Goal: Find specific page/section: Find specific page/section

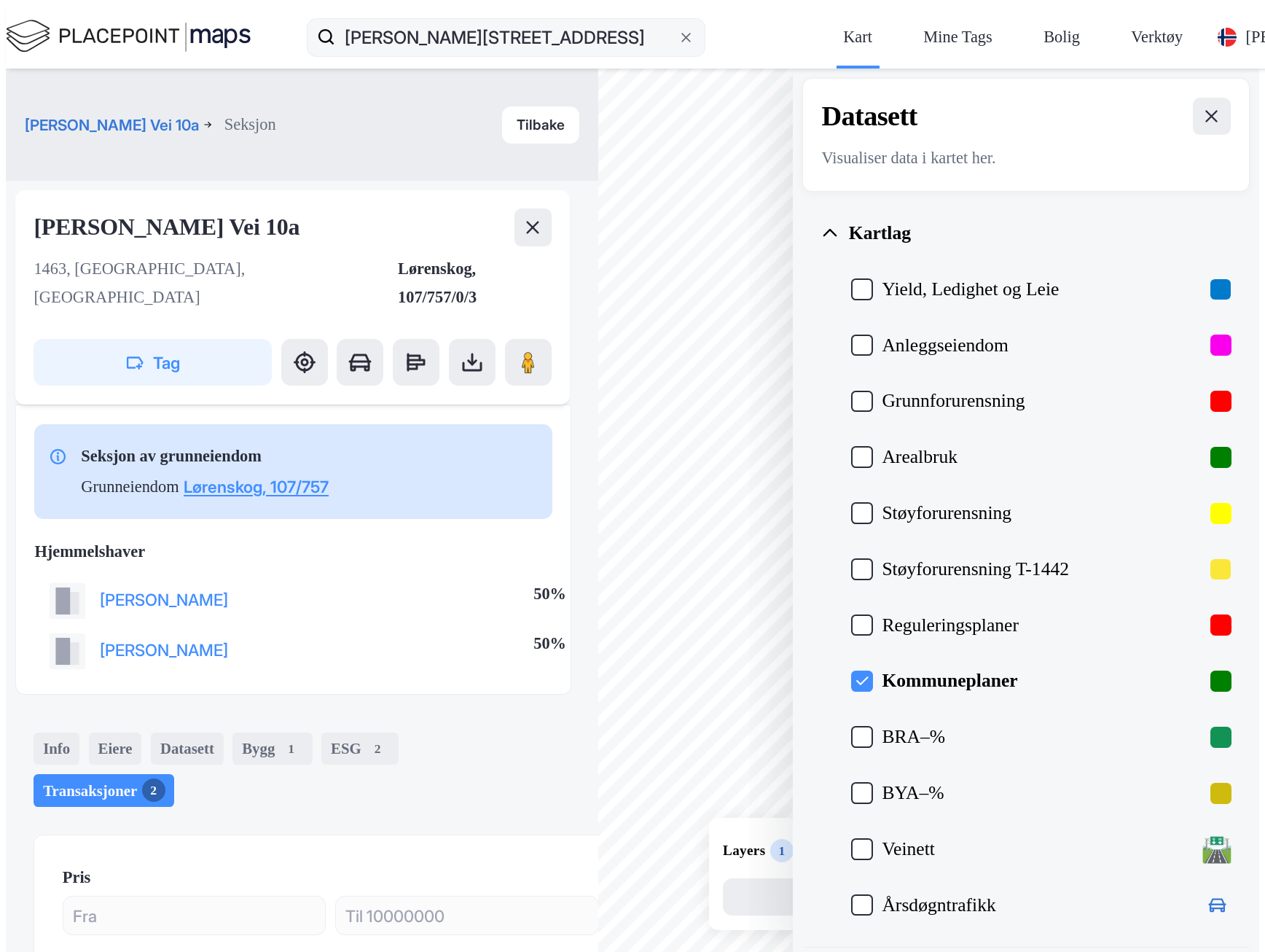
scroll to position [117, 0]
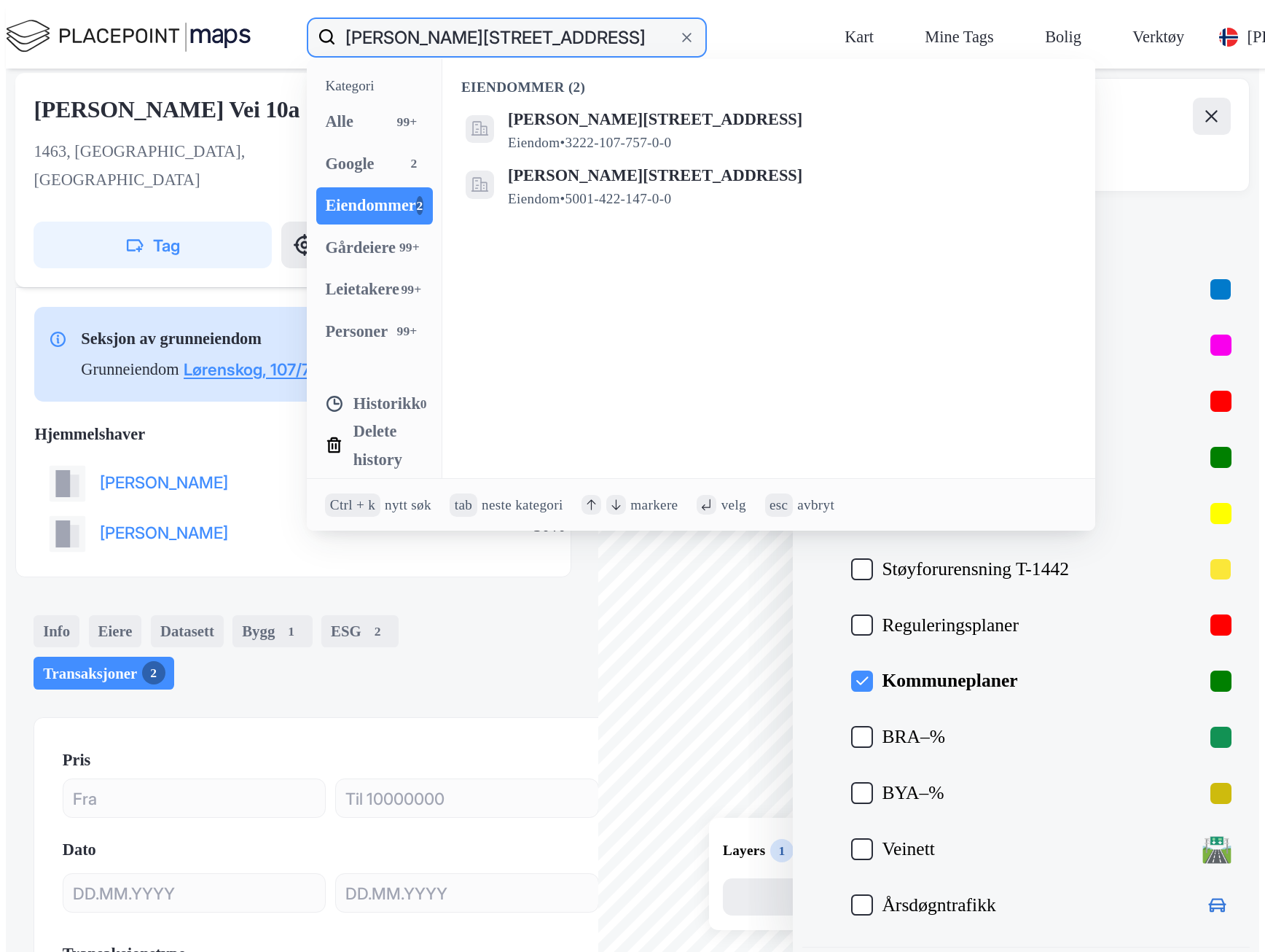
click at [336, 20] on input "[PERSON_NAME][STREET_ADDRESS]" at bounding box center [507, 37] width 342 height 46
paste input "Sjodalen Fjellgrend AS"
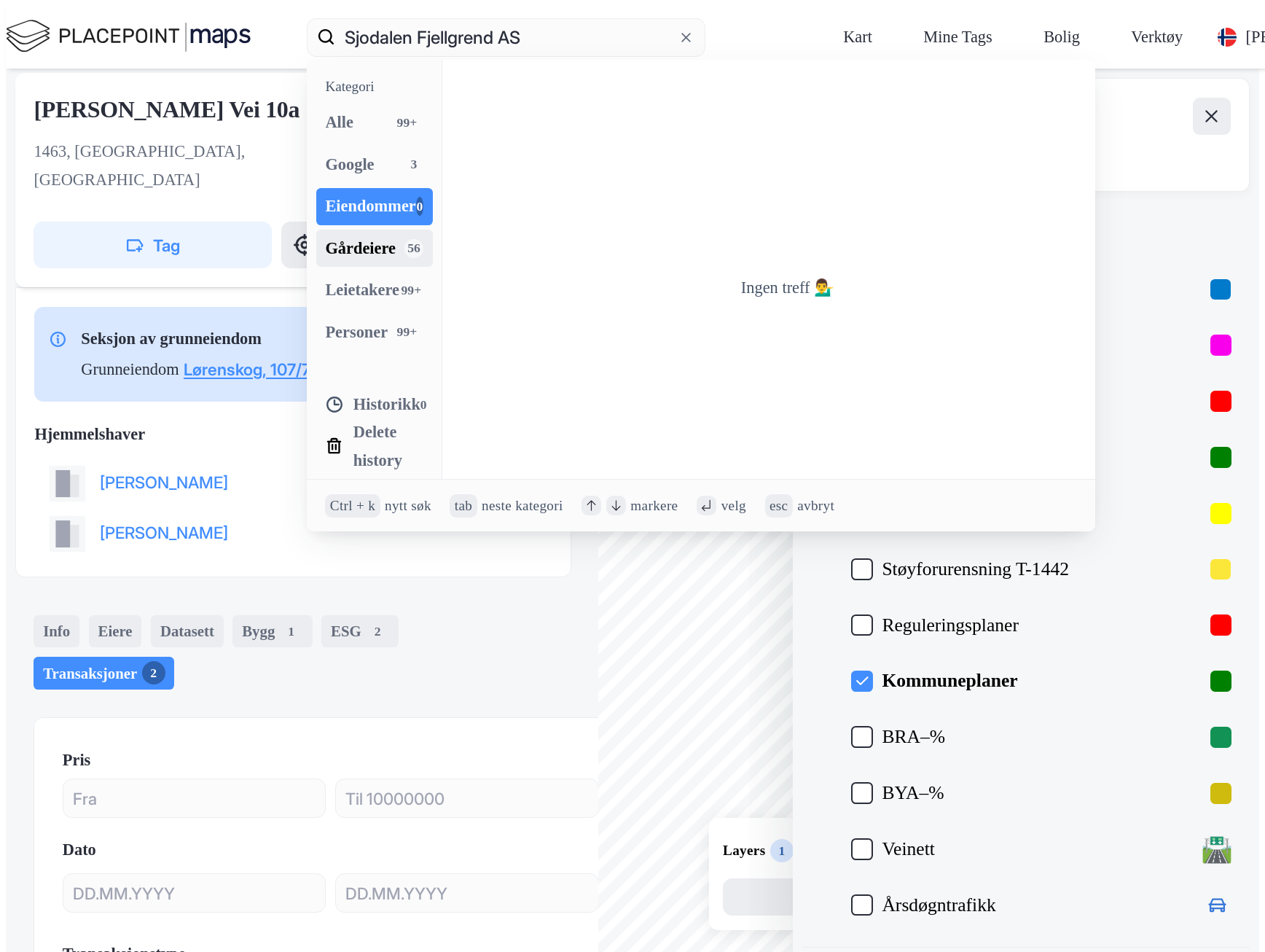
click at [325, 235] on div "Gårdeiere" at bounding box center [360, 248] width 71 height 28
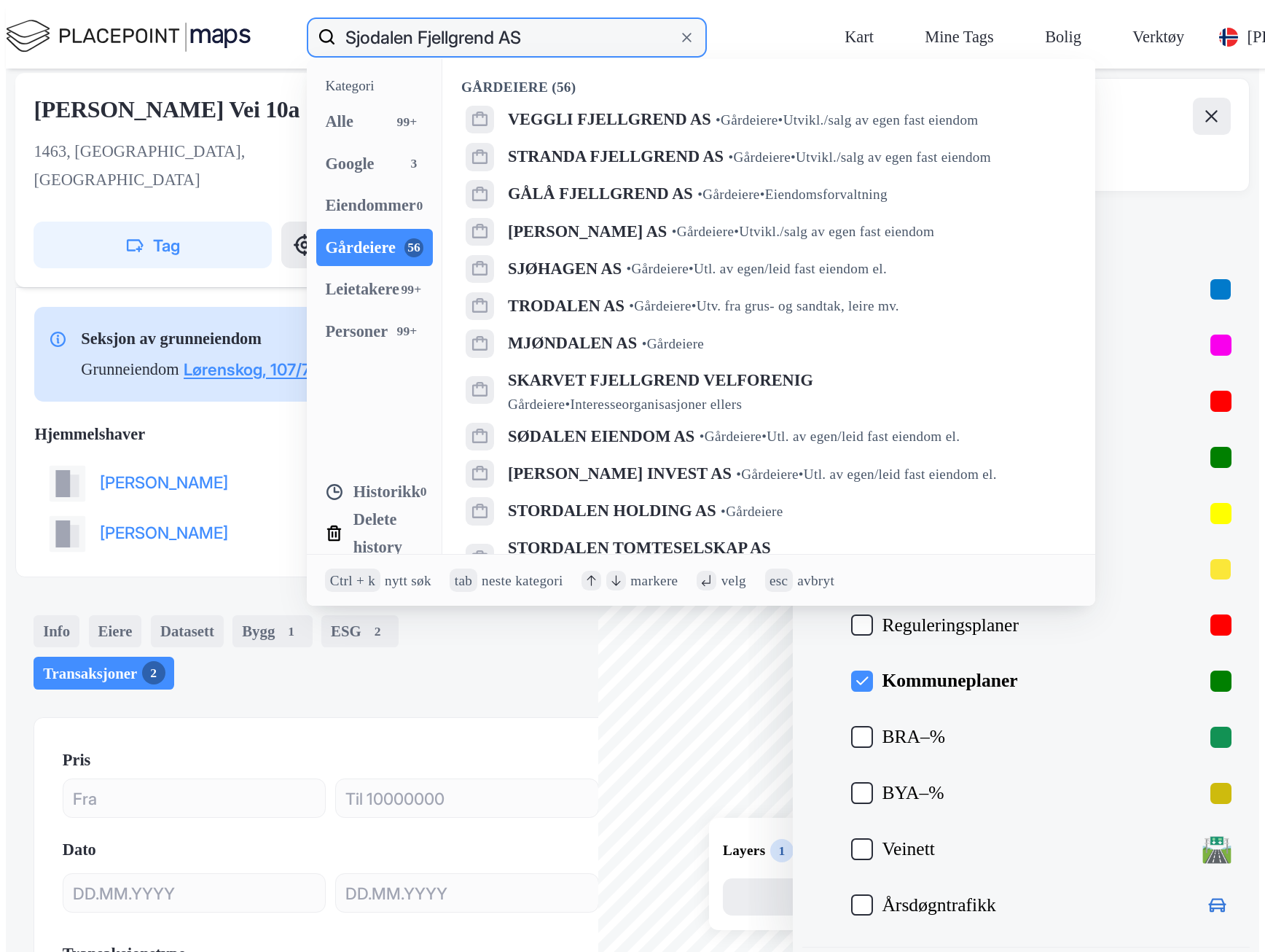
click at [336, 20] on input "Sjodalen Fjellgrend AS" at bounding box center [507, 37] width 342 height 46
drag, startPoint x: 357, startPoint y: 19, endPoint x: 209, endPoint y: 4, distance: 148.8
click at [209, 6] on div "Sjodalen Fjellgrend AS Kategori Alle 99+ Google 3 Eiendommer 0 Gårdeiere 56 Lei…" at bounding box center [639, 37] width 1340 height 63
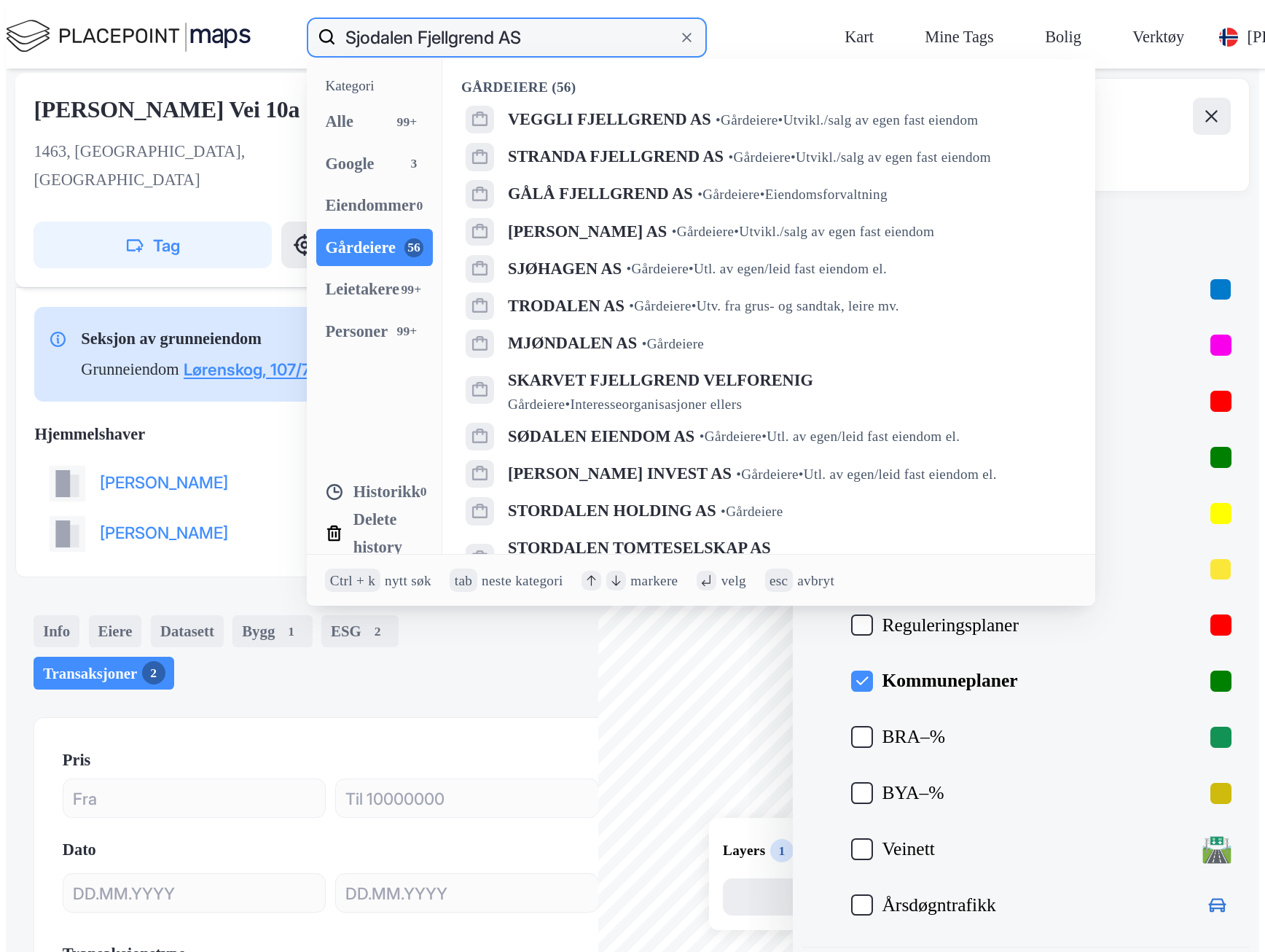
click at [336, 20] on input "Sjodalen Fjellgrend AS" at bounding box center [507, 37] width 342 height 46
paste input "Infra AS"
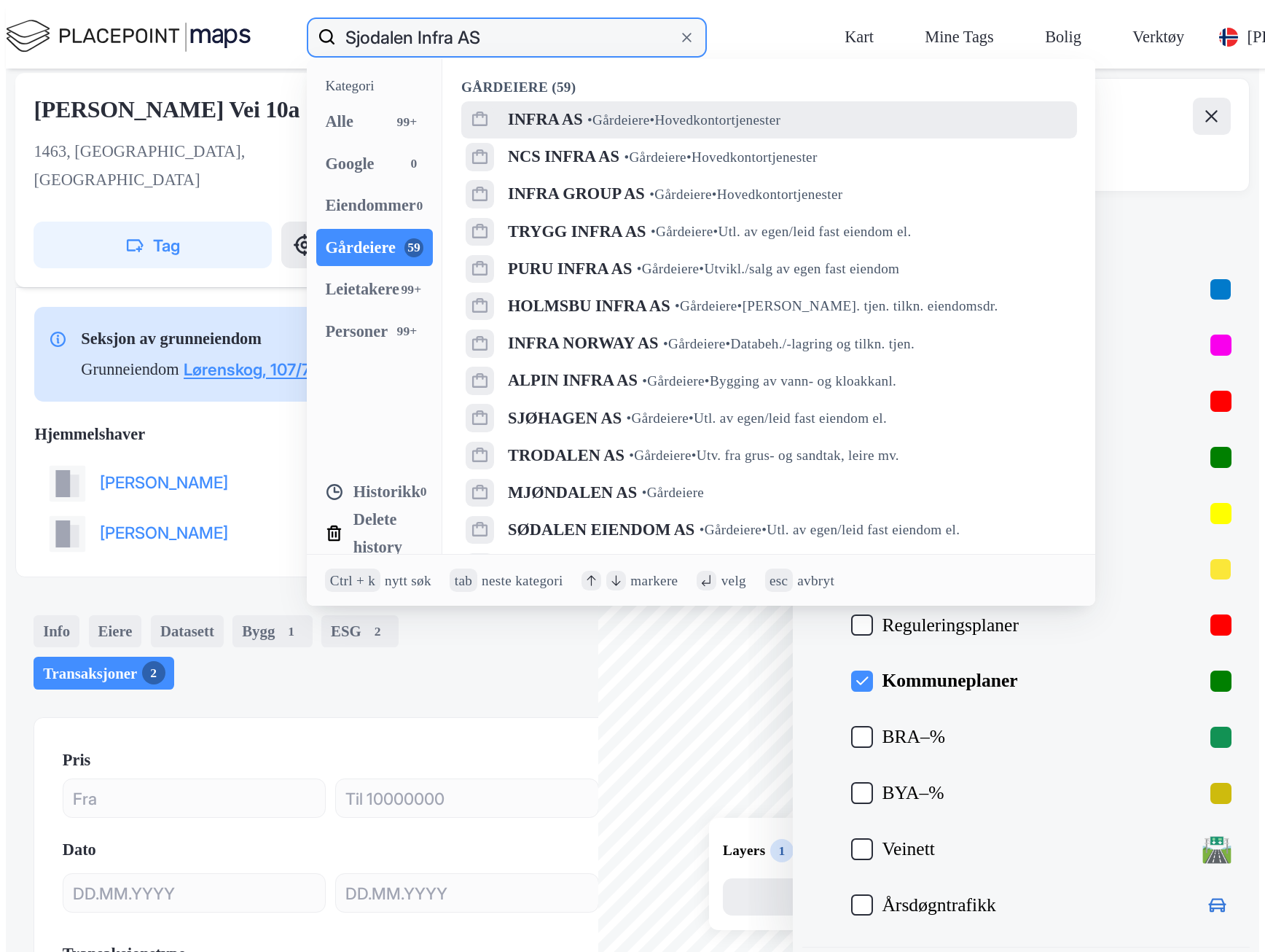
type input "Sjodalen Infra AS"
click at [587, 113] on span "•" at bounding box center [590, 121] width 5 height 15
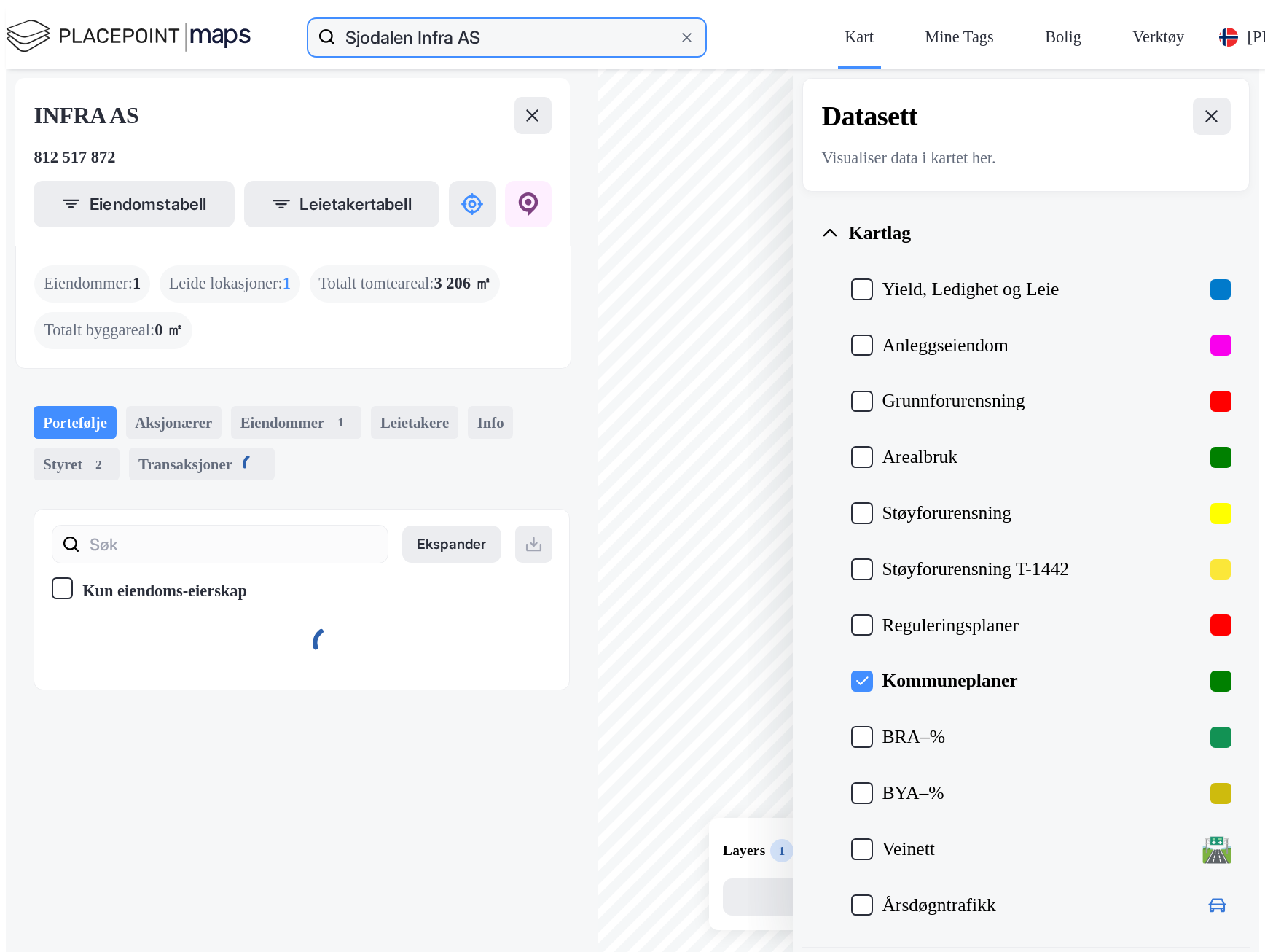
click at [336, 22] on input "Sjodalen Infra AS" at bounding box center [507, 37] width 342 height 46
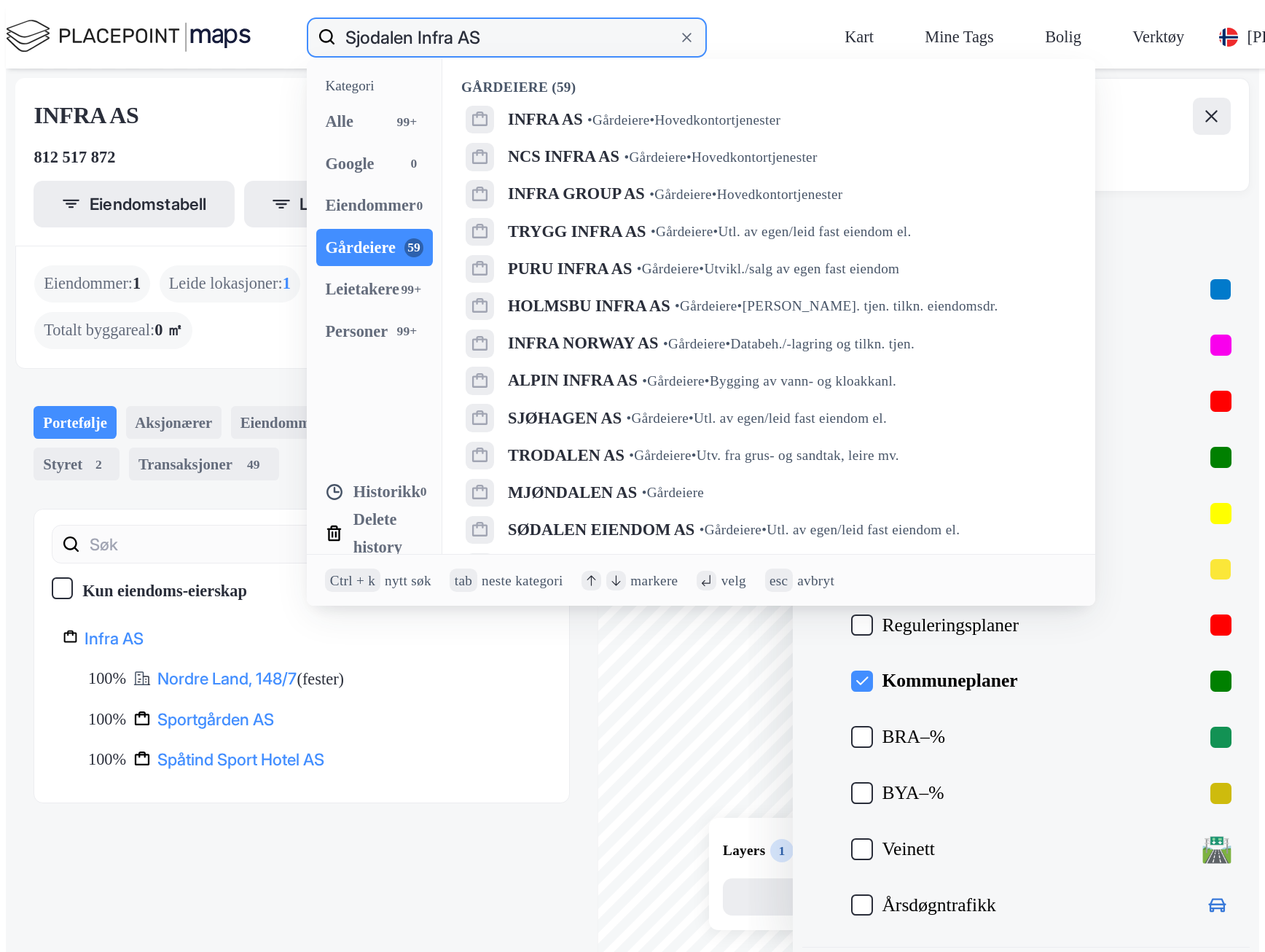
click at [336, 22] on input "Sjodalen Infra AS" at bounding box center [507, 37] width 342 height 46
click at [325, 235] on div "Gårdeiere" at bounding box center [360, 248] width 71 height 28
click at [339, 20] on input "Sjodalen Infra AS" at bounding box center [507, 37] width 342 height 46
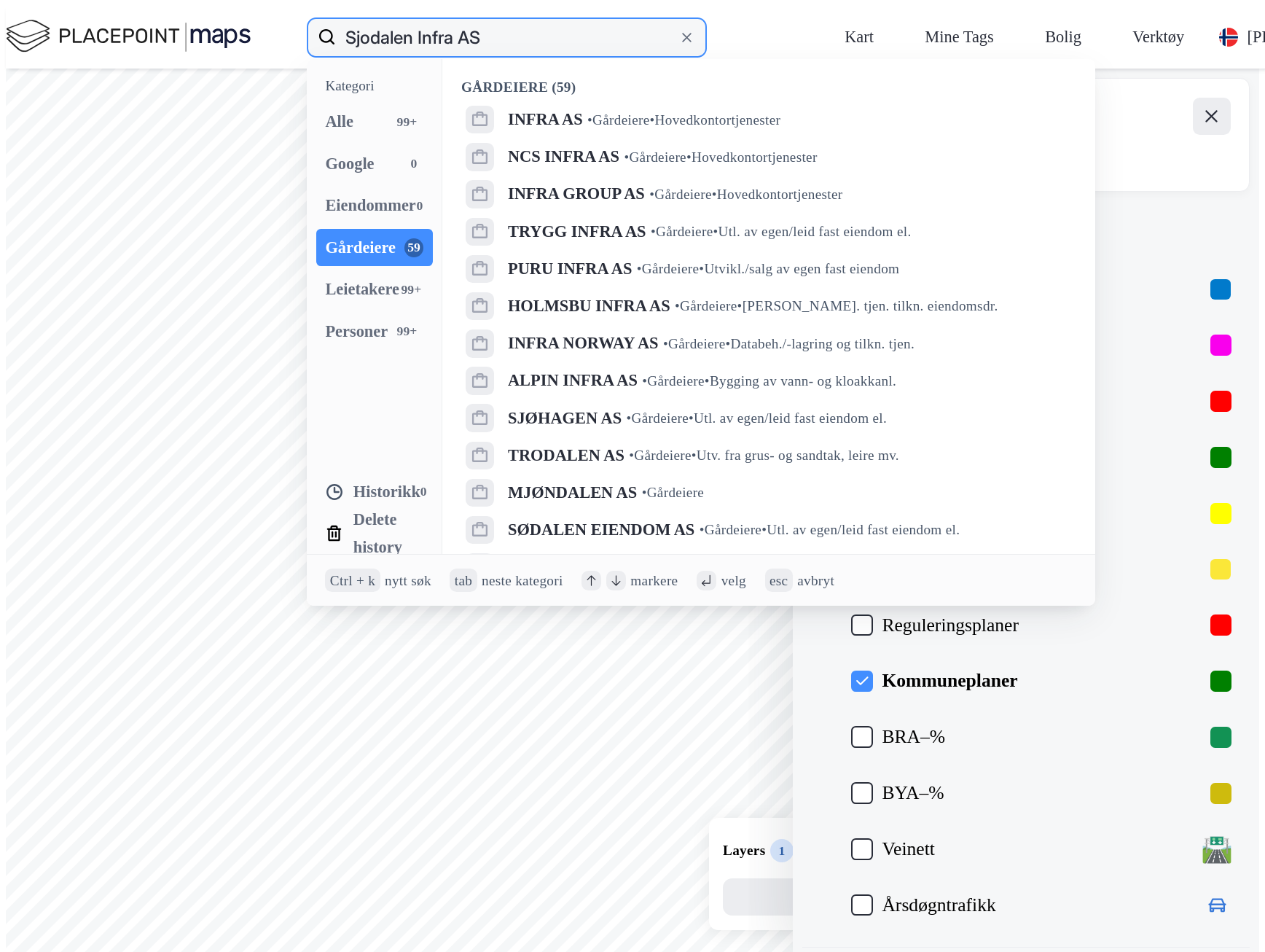
click at [336, 18] on input "Sjodalen Infra AS" at bounding box center [507, 37] width 342 height 46
